Goal: Find specific page/section: Find specific page/section

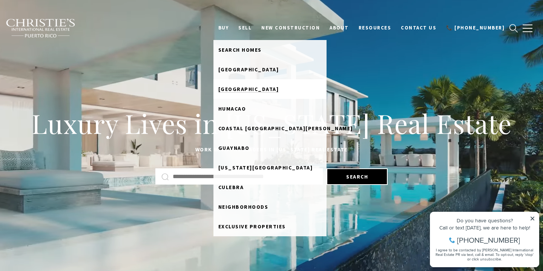
click at [252, 89] on span "[GEOGRAPHIC_DATA]" at bounding box center [248, 89] width 61 height 7
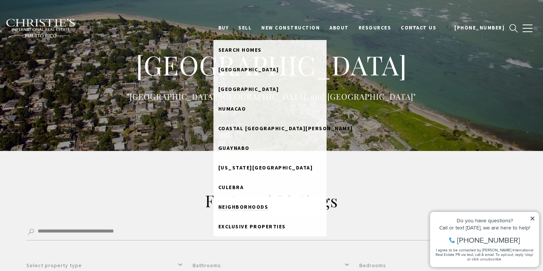
click at [243, 204] on span "Neighborhoods" at bounding box center [243, 206] width 50 height 7
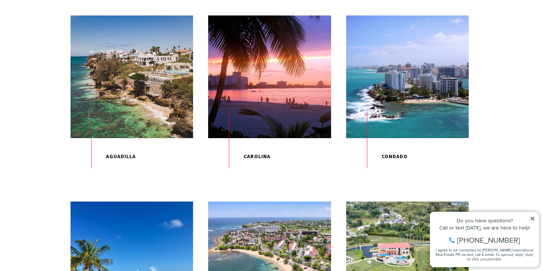
scroll to position [257, 0]
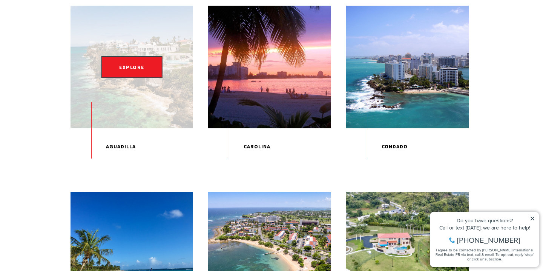
click at [150, 91] on div "EXPLORE" at bounding box center [131, 67] width 122 height 122
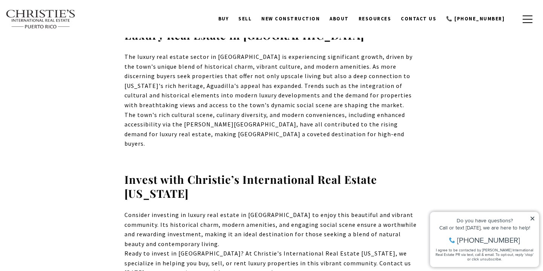
scroll to position [509, 0]
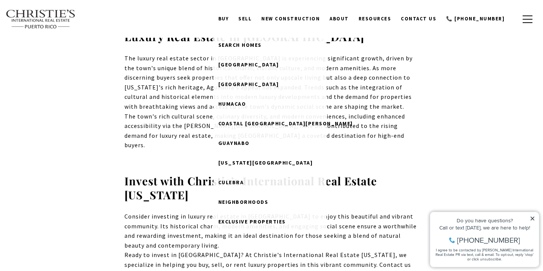
click at [234, 15] on link "BUY" at bounding box center [223, 19] width 20 height 14
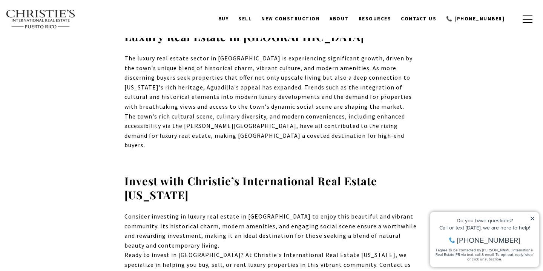
click at [234, 16] on link "BUY" at bounding box center [223, 19] width 20 height 14
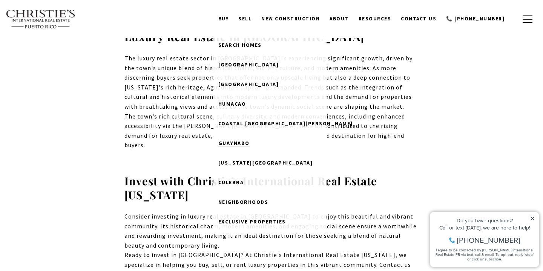
click at [249, 142] on span "Guaynabo" at bounding box center [233, 142] width 31 height 7
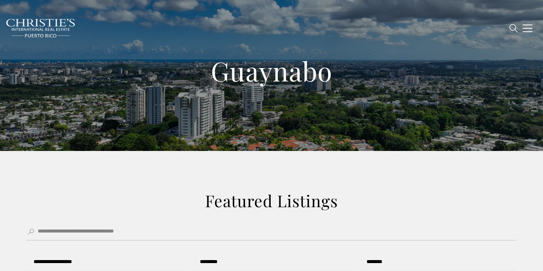
type input "**********"
type input "*********"
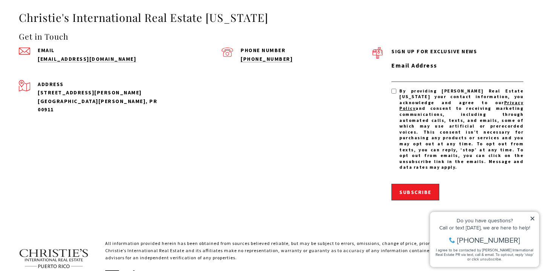
scroll to position [1532, 0]
